Goal: Find specific page/section: Find specific page/section

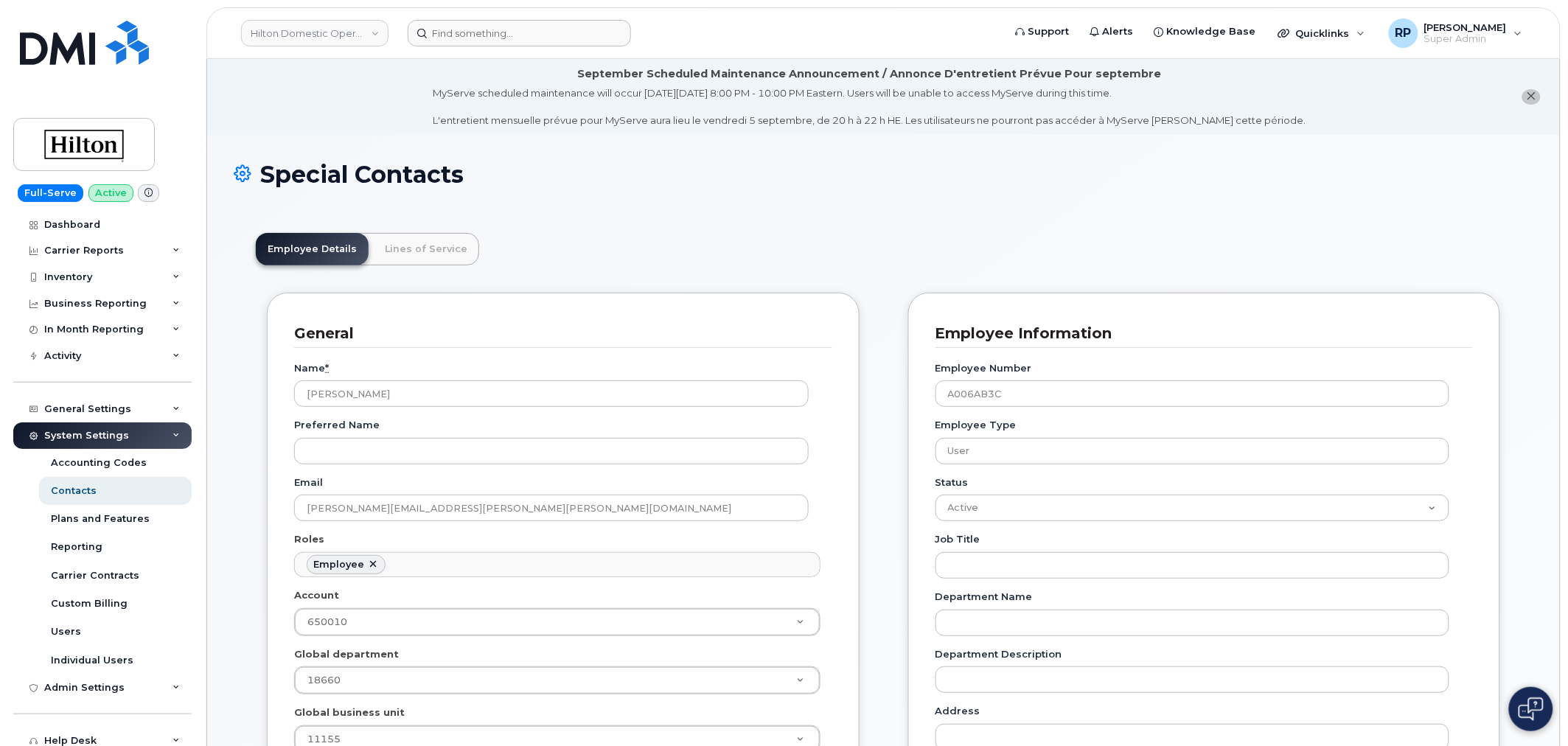
scroll to position [45, 0]
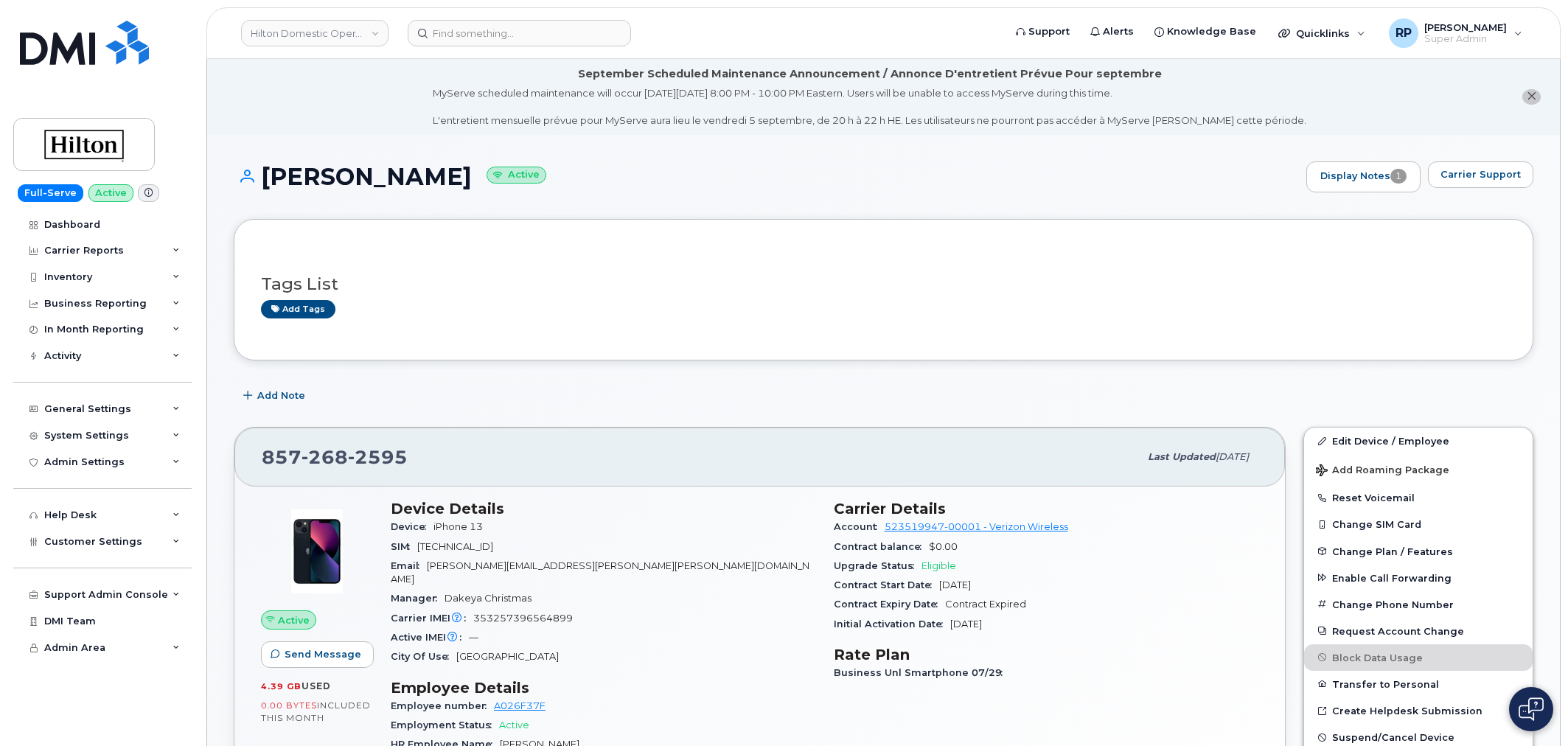
scroll to position [349, 0]
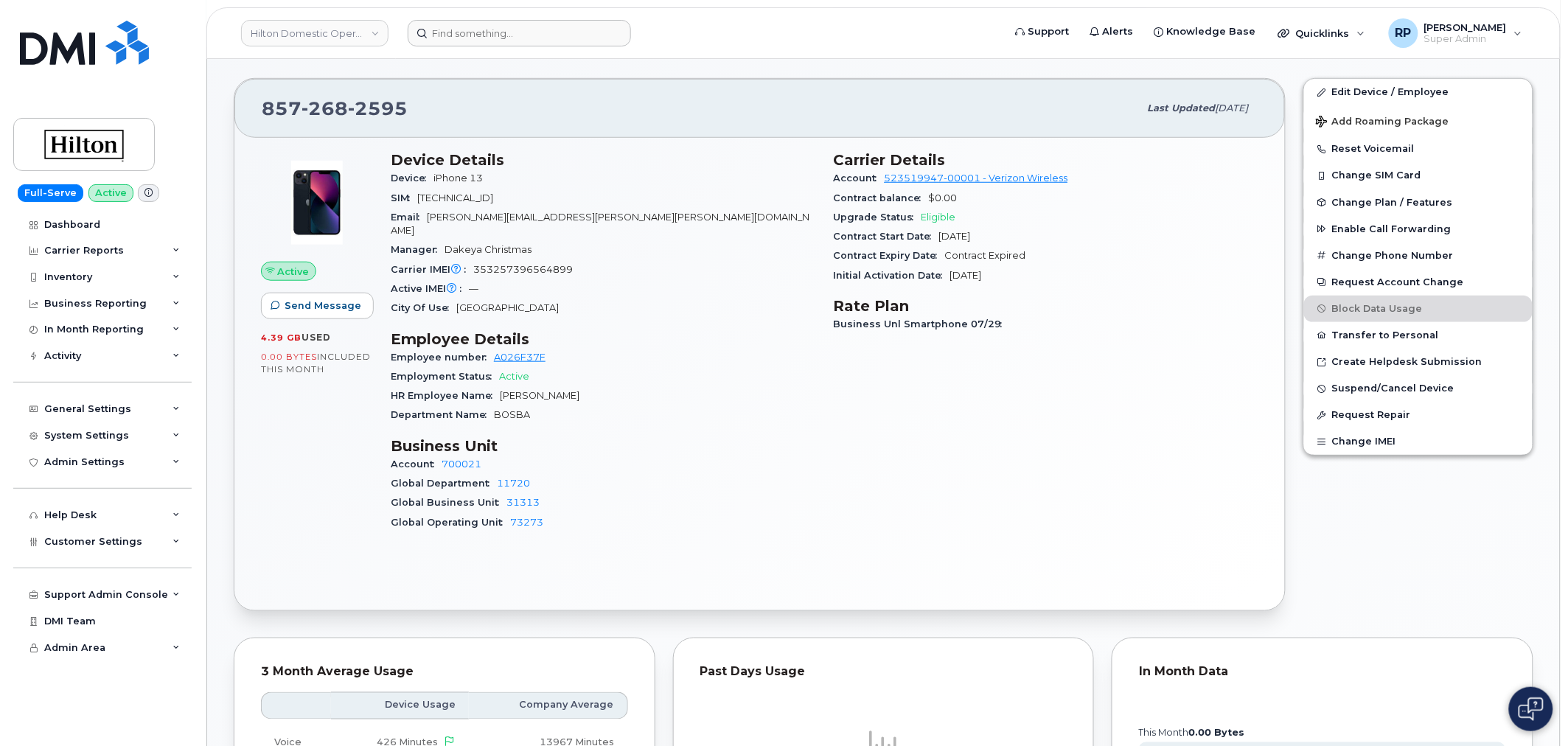
click at [939, 41] on form at bounding box center [701, 34] width 586 height 27
click at [341, 34] on link "Hilton Domestic Operating Company Inc" at bounding box center [315, 34] width 147 height 27
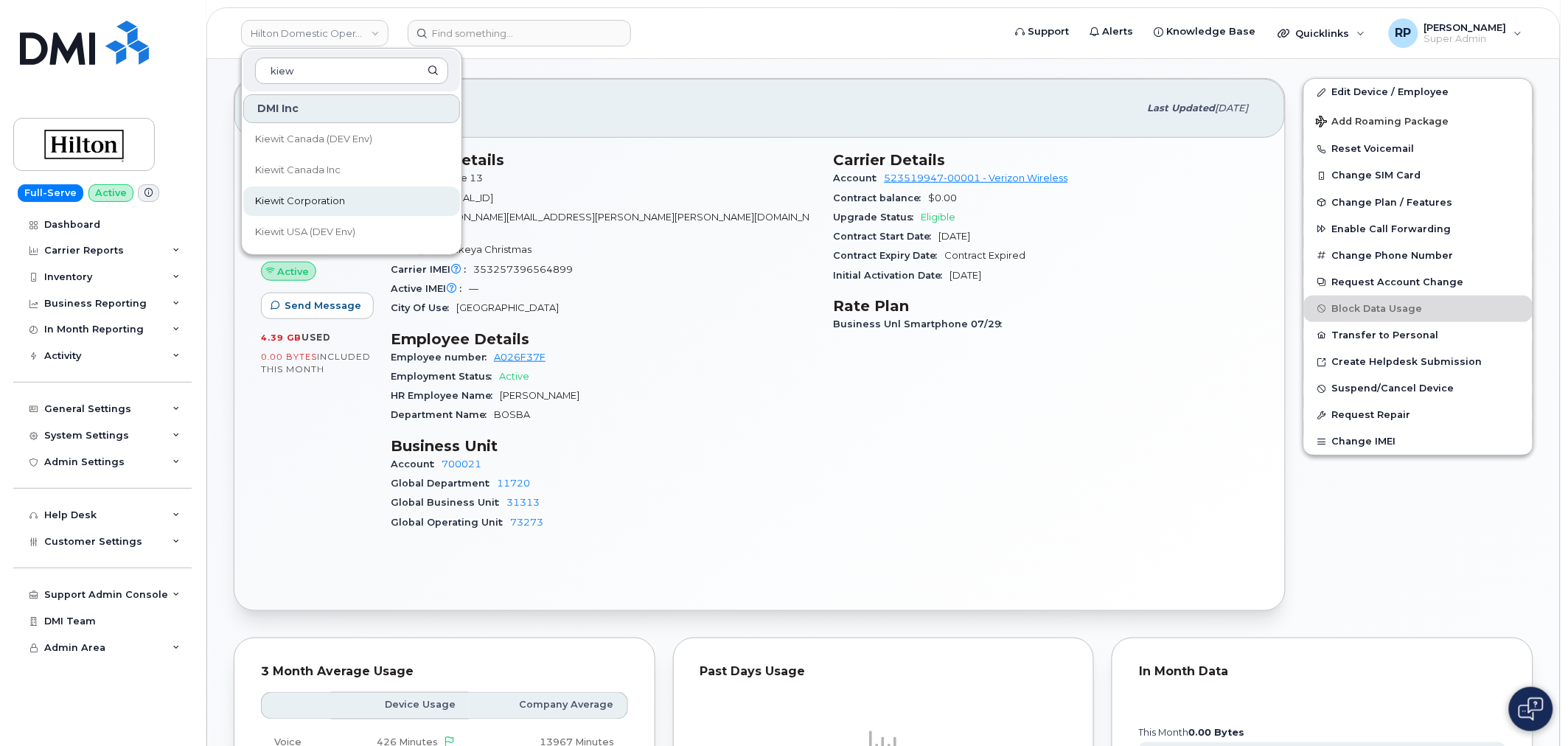
type input "kiew"
click at [312, 194] on span "Kiewit Corporation" at bounding box center [299, 201] width 90 height 15
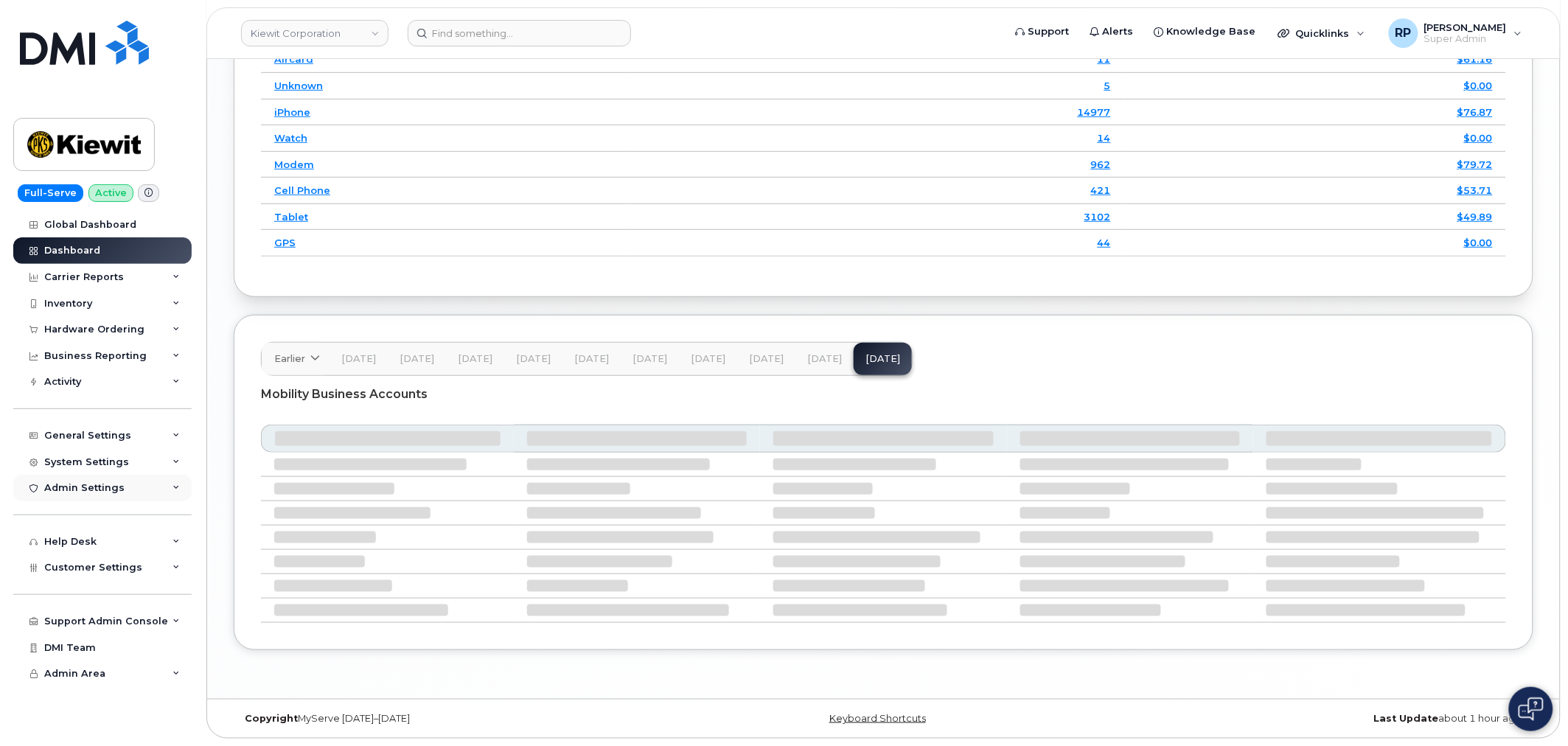
scroll to position [2268, 0]
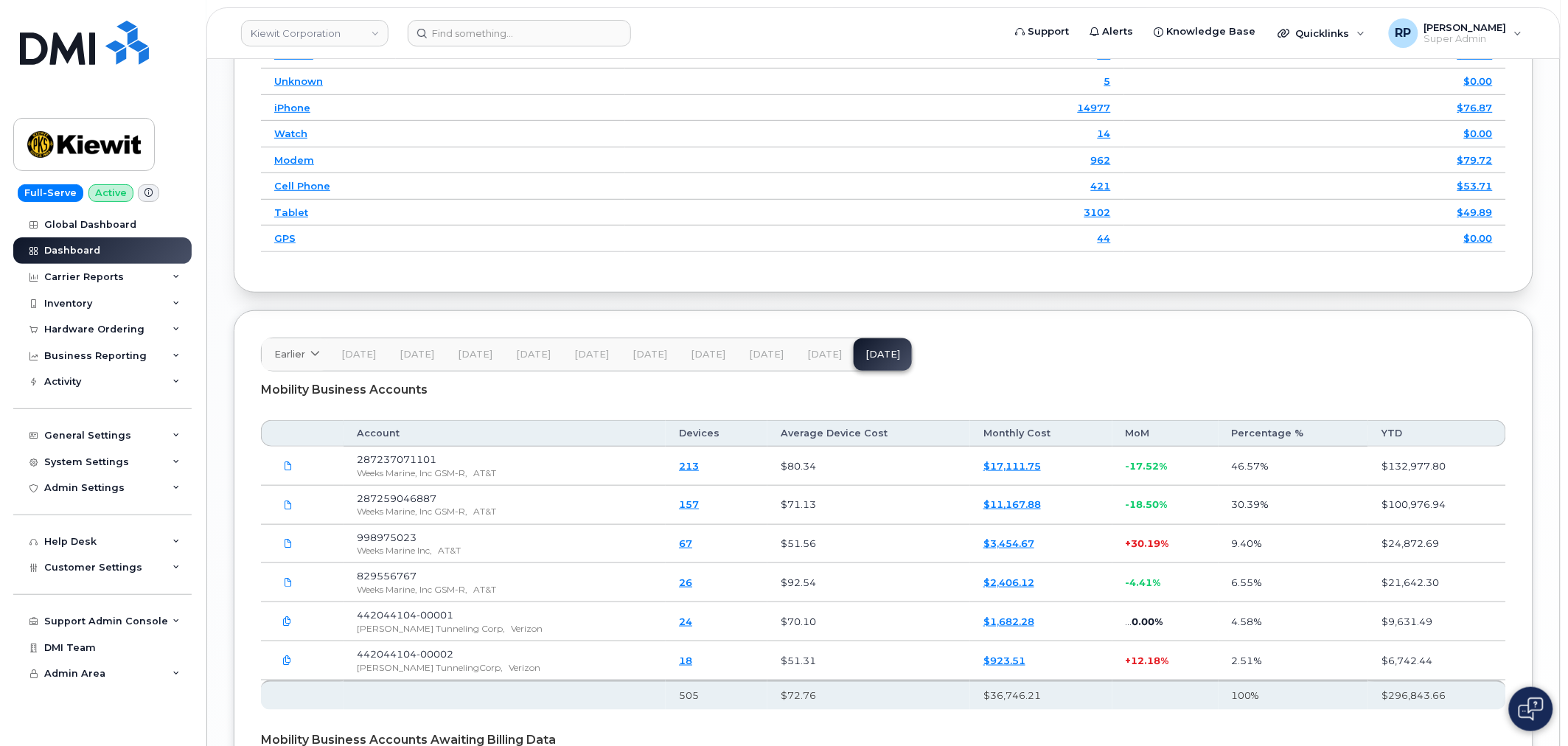
click at [997, 342] on header "Earlier 2024 October September August July June May April March Nov 24 Dec 24 J…" at bounding box center [883, 355] width 1245 height 34
click at [874, 403] on div "Mobility Business Accounts" at bounding box center [883, 390] width 1245 height 37
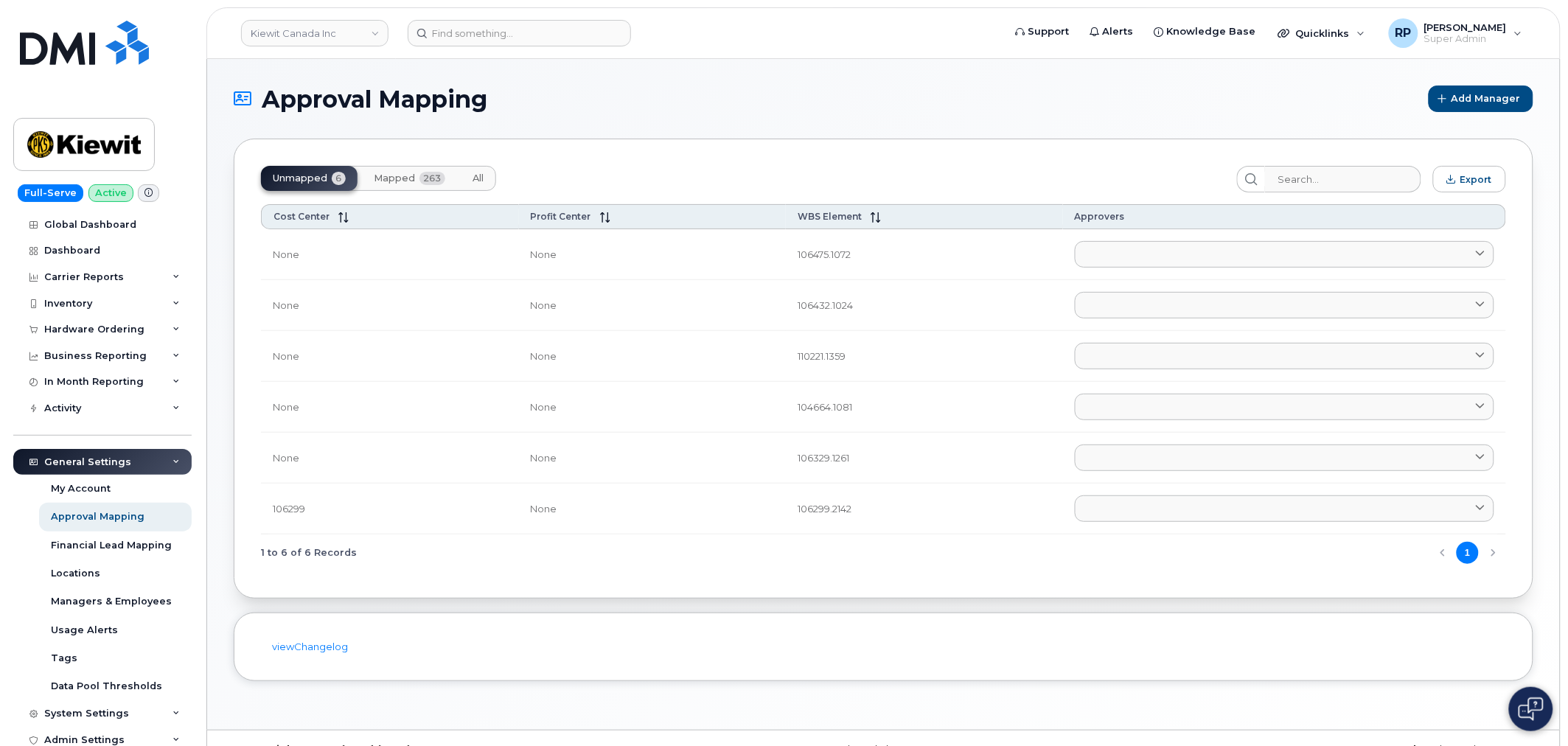
click at [217, 348] on div "Approval Mapping Add Manager Unmapped 6 Mapped 263 All Export Cost Center Profi…" at bounding box center [883, 394] width 1353 height 671
